Goal: Task Accomplishment & Management: Use online tool/utility

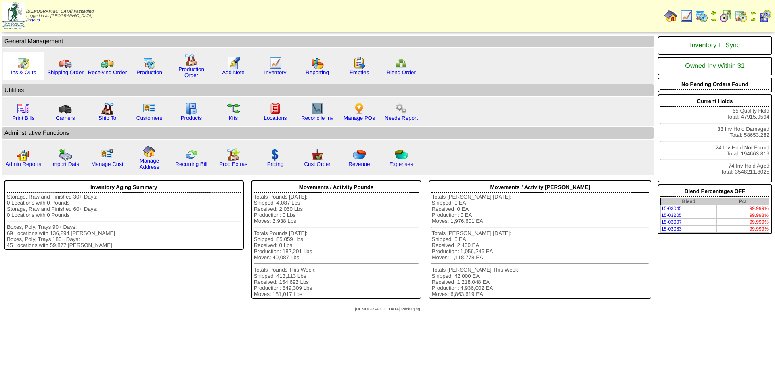
click at [30, 67] on div "Ins & Outs" at bounding box center [23, 66] width 41 height 28
click at [22, 67] on img at bounding box center [23, 63] width 13 height 13
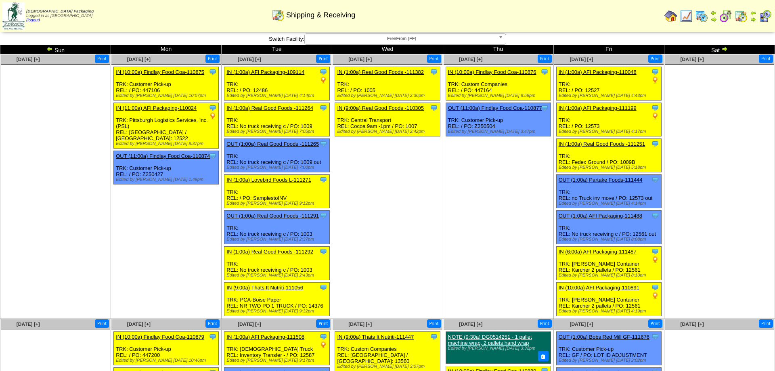
click at [725, 50] on img at bounding box center [725, 49] width 6 height 6
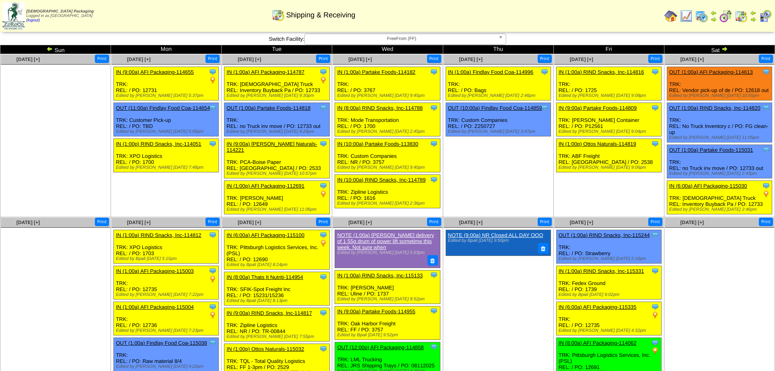
click at [491, 195] on td "Jul 31 [+] Print Clone Item IN (1:00a) Findlay Food Coa-114996 Findlay Food Coa…" at bounding box center [498, 135] width 111 height 163
click at [494, 184] on ul "Clone Item IN (1:00a) Findlay Food Coa-114996 Findlay Food Coatings Limited Sch…" at bounding box center [498, 127] width 109 height 121
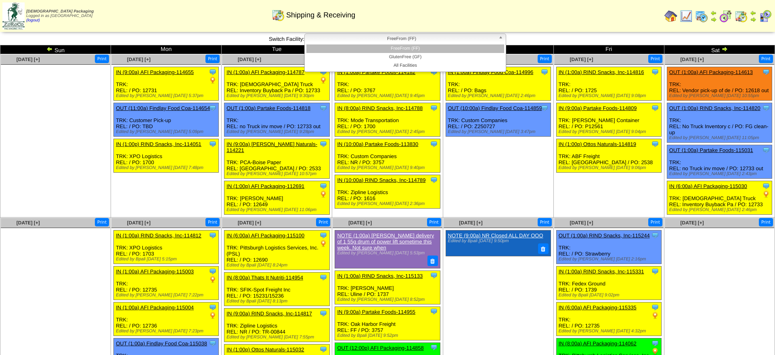
click at [420, 37] on span "FreeFrom (FF)" at bounding box center [401, 39] width 187 height 10
click at [412, 50] on li "FreeFrom (FF)" at bounding box center [406, 48] width 198 height 8
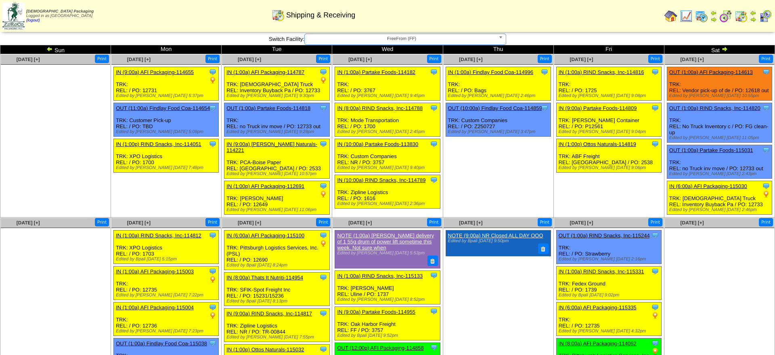
click at [467, 157] on ul "Clone Item IN (1:00a) Findlay Food Coa-114996 Findlay Food Coatings Limited Sch…" at bounding box center [498, 127] width 109 height 121
click at [449, 42] on span "FreeFrom (FF)" at bounding box center [401, 39] width 187 height 10
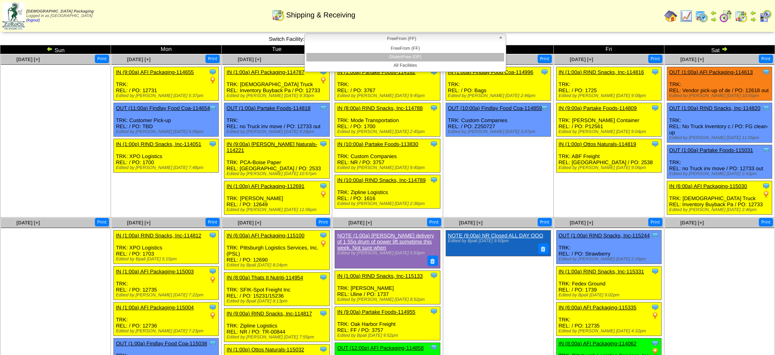
click at [420, 61] on li "GlutenFree (GF)" at bounding box center [406, 57] width 198 height 8
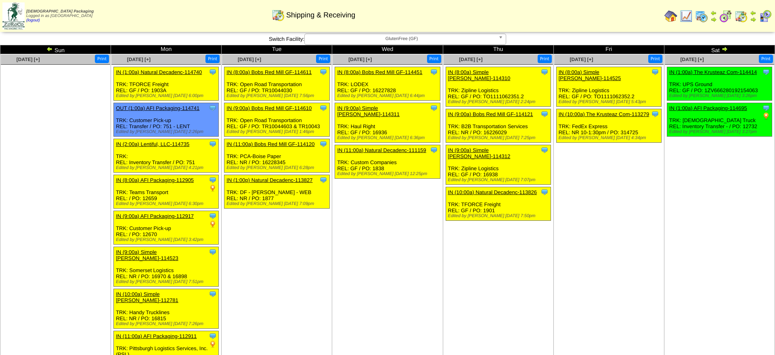
click at [724, 48] on img at bounding box center [725, 49] width 6 height 6
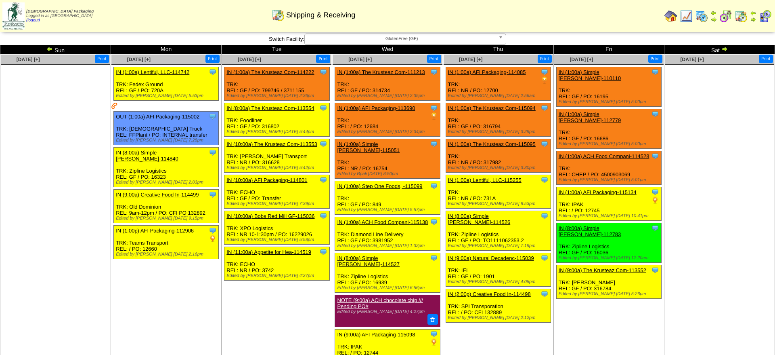
click at [199, 296] on td "[DATE] [+] Print Clone Item IN (1:00a) Lentiful, LLC-114742 Lentiful, LLC Sched…" at bounding box center [166, 263] width 111 height 419
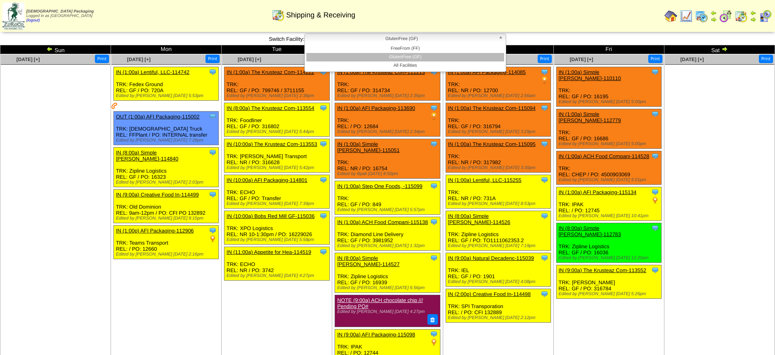
click at [411, 37] on span "GlutenFree (GF)" at bounding box center [401, 39] width 187 height 10
click at [405, 51] on li "FreeFrom (FF)" at bounding box center [406, 48] width 198 height 8
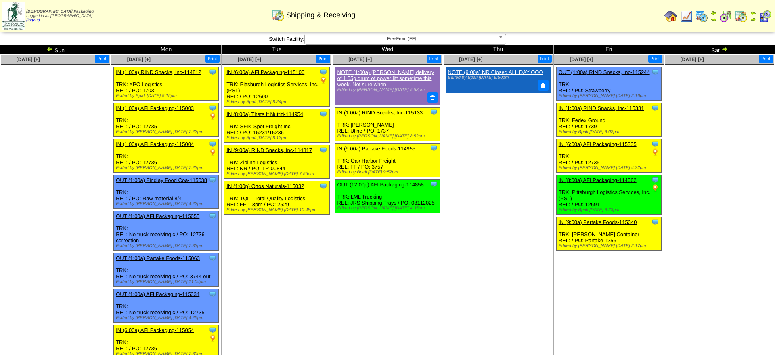
click at [267, 251] on td "Aug 05 [+] Print Clone Item IN (6:00a) AFI Packaging-115100 AFI Packaging Sched…" at bounding box center [277, 299] width 111 height 491
click at [271, 249] on td "Aug 05 [+] Print Clone Item IN (6:00a) AFI Packaging-115100 AFI Packaging Sched…" at bounding box center [277, 299] width 111 height 491
